Goal: Feedback & Contribution: Leave review/rating

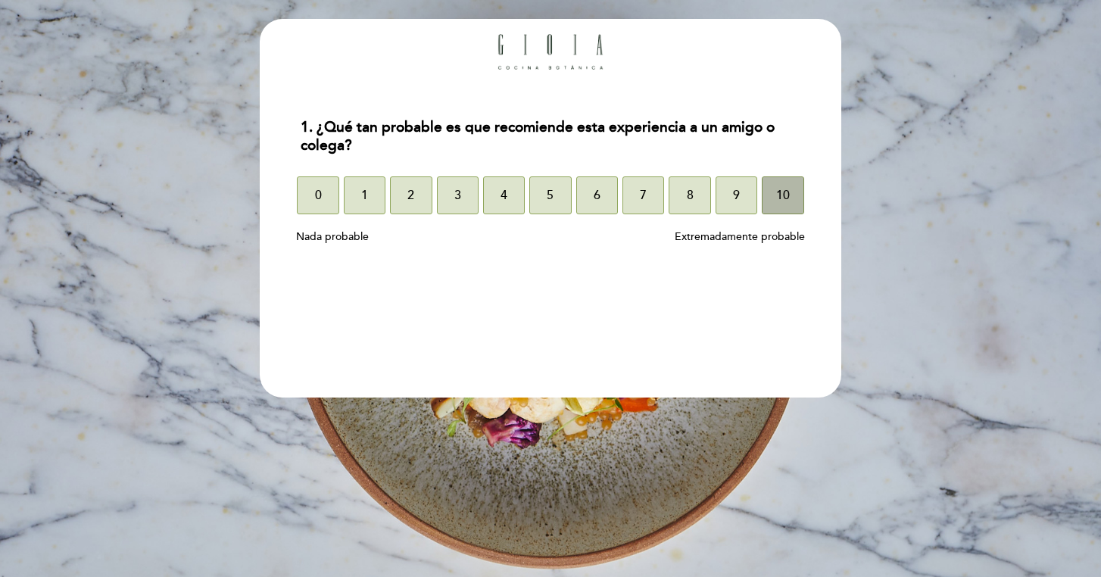
click at [785, 200] on span "10" at bounding box center [783, 195] width 14 height 42
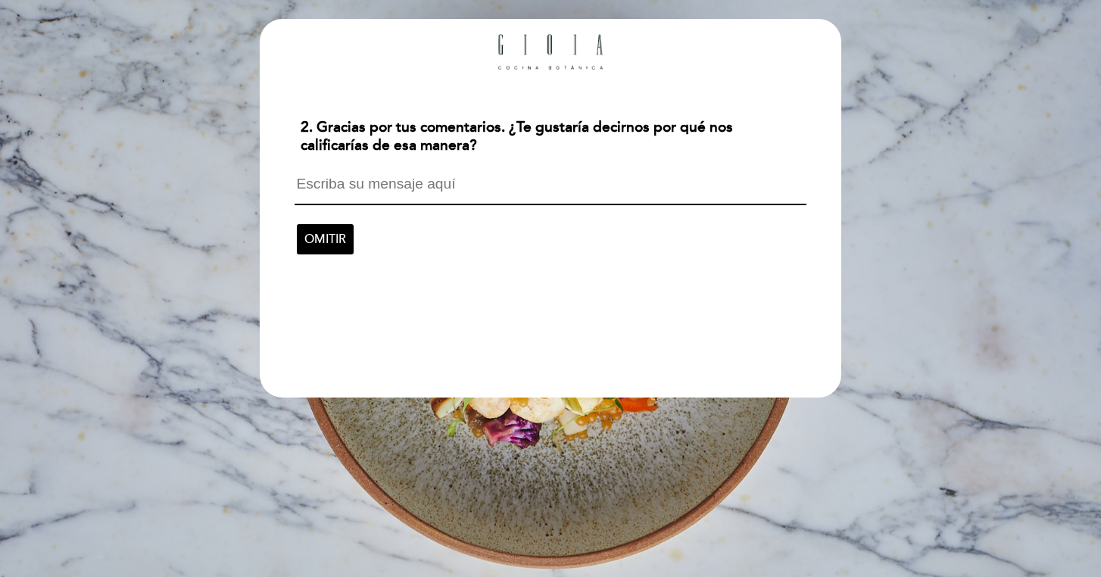
click at [473, 192] on textarea at bounding box center [550, 190] width 511 height 29
type textarea "Exquisita comida y atencion"
click at [344, 235] on span "CONTINUAR" at bounding box center [340, 238] width 72 height 42
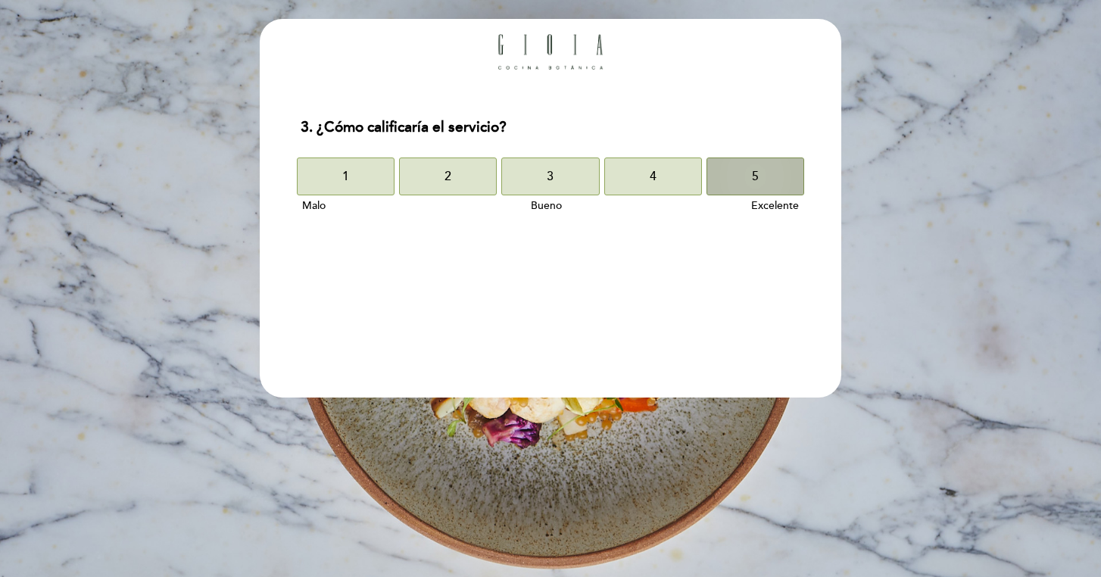
click at [748, 181] on button "5" at bounding box center [756, 177] width 98 height 38
click at [747, 181] on button "5" at bounding box center [756, 177] width 98 height 38
click at [747, 180] on button "5" at bounding box center [756, 177] width 98 height 38
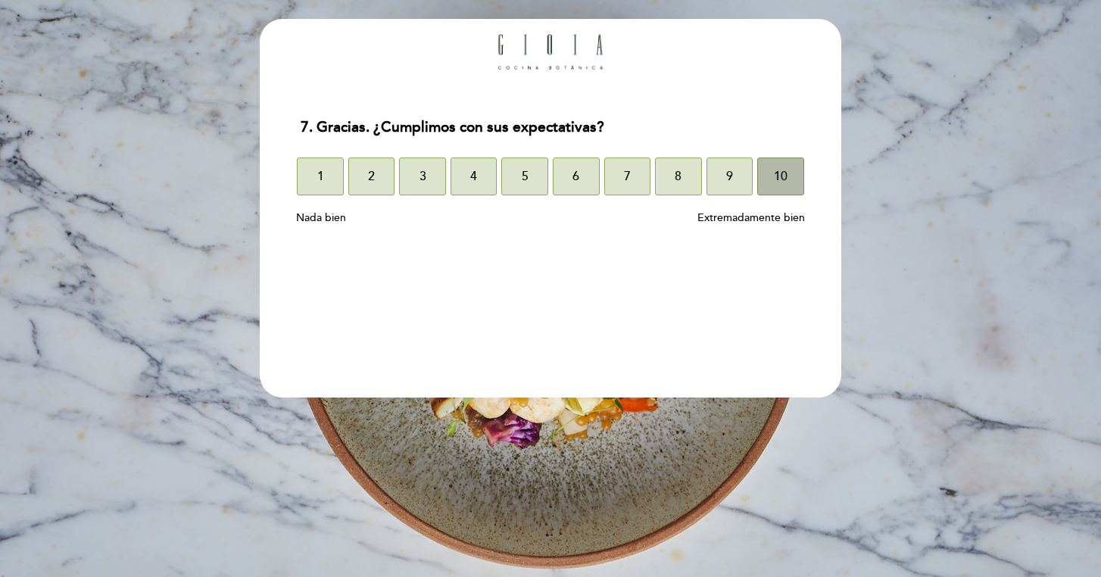
click at [790, 182] on button "10" at bounding box center [780, 177] width 47 height 38
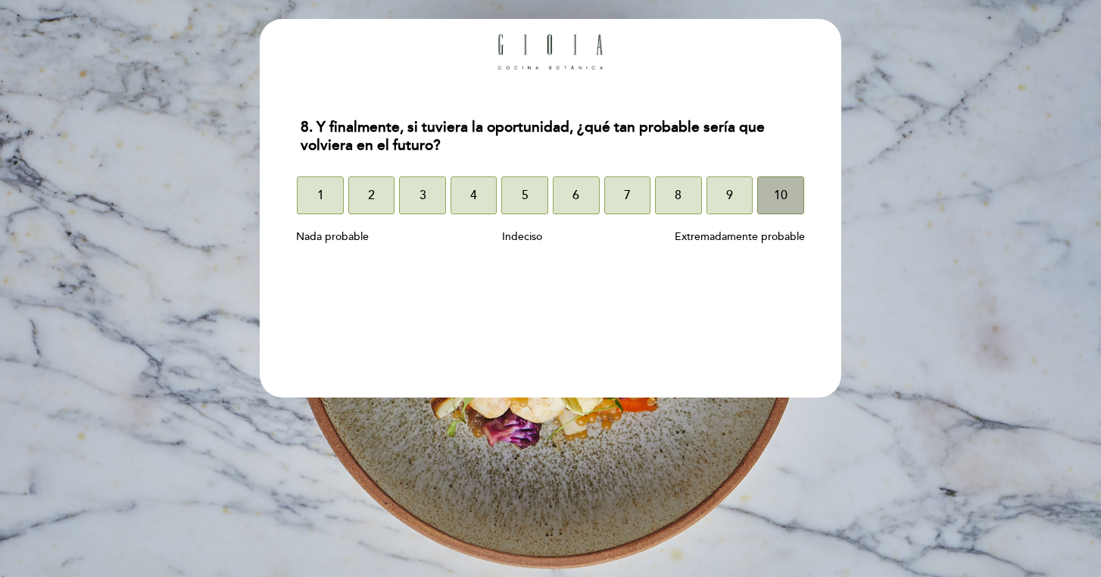
click at [785, 188] on span "10" at bounding box center [781, 195] width 14 height 42
select select "es"
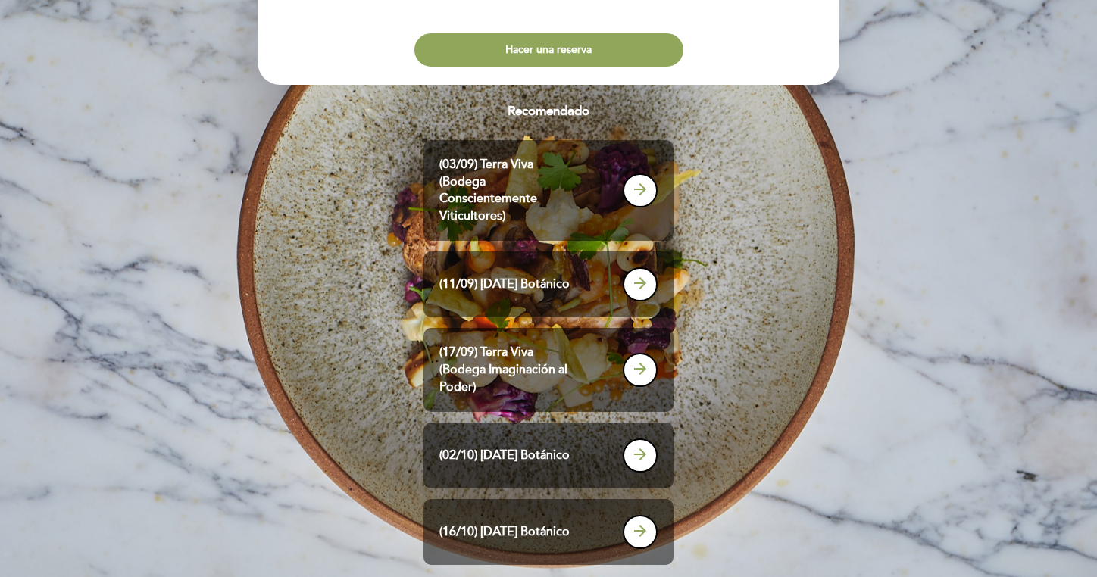
scroll to position [113, 0]
